Goal: Task Accomplishment & Management: Use online tool/utility

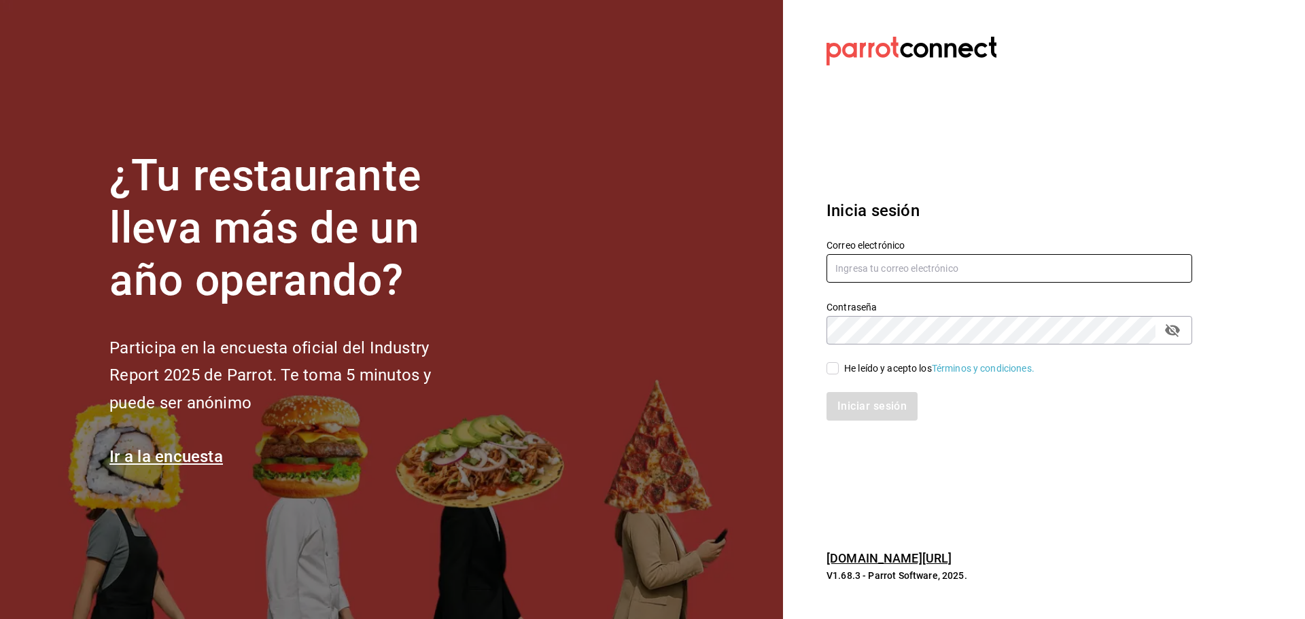
type input "[EMAIL_ADDRESS][DOMAIN_NAME]"
click at [832, 367] on input "He leído y acepto los Términos y condiciones." at bounding box center [832, 368] width 12 height 12
checkbox input "true"
click at [861, 406] on button "Iniciar sesión" at bounding box center [872, 406] width 92 height 29
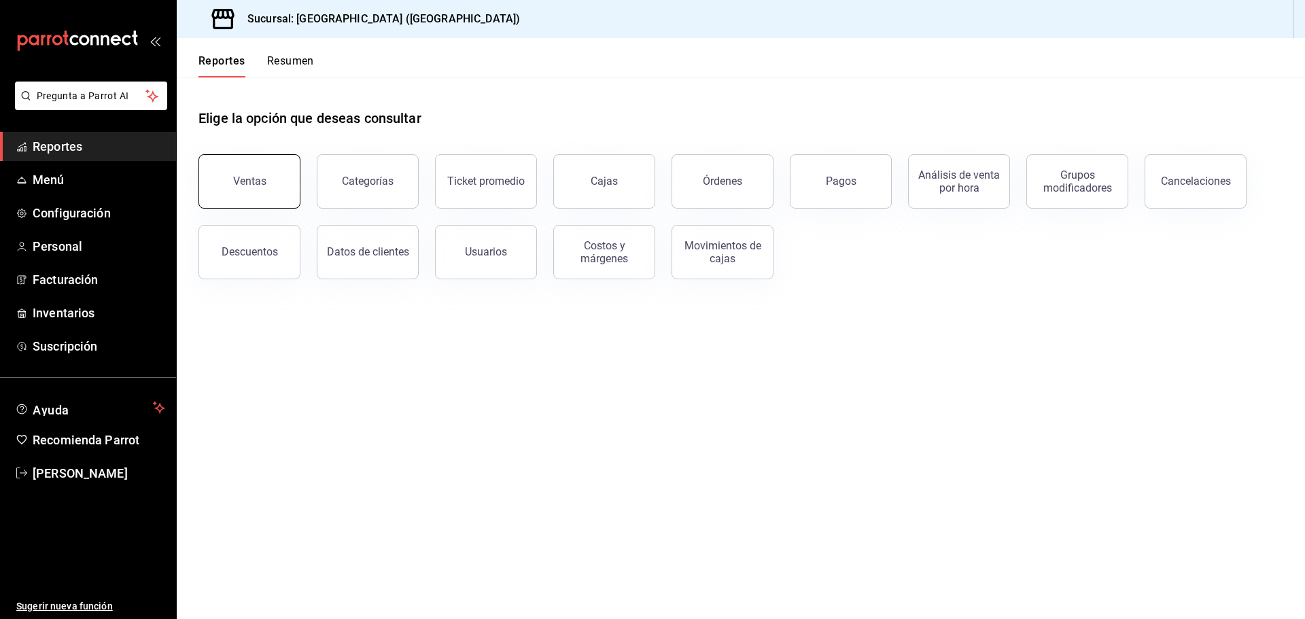
click at [262, 195] on button "Ventas" at bounding box center [249, 181] width 102 height 54
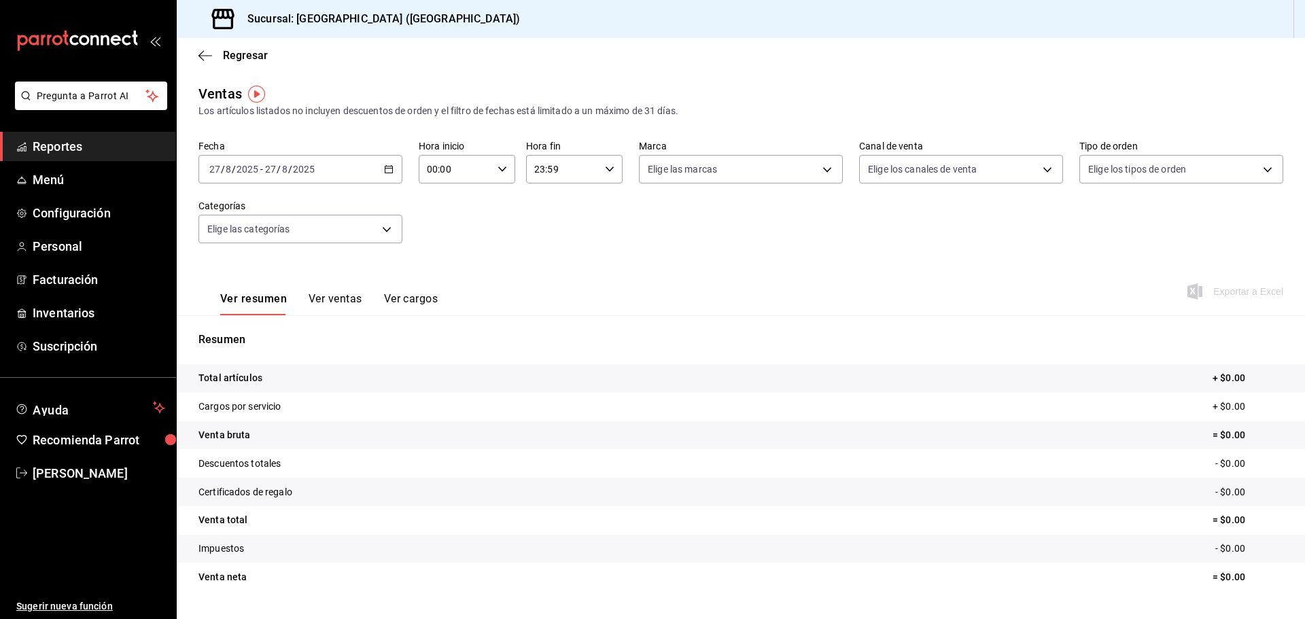
click at [387, 172] on icon "button" at bounding box center [389, 169] width 10 height 10
click at [214, 243] on span "Ayer" at bounding box center [262, 241] width 105 height 14
click at [1223, 293] on span "Exportar a Excel" at bounding box center [1236, 291] width 93 height 16
